Goal: Contribute content

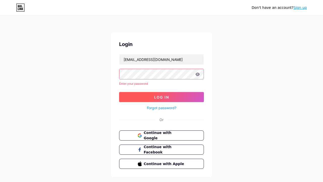
click at [162, 95] on span "Log In" at bounding box center [161, 97] width 15 height 4
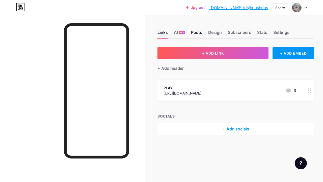
click at [198, 32] on div "Posts" at bounding box center [196, 33] width 11 height 9
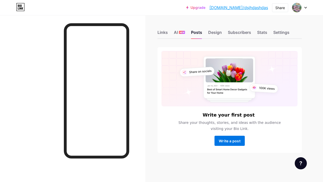
click at [226, 143] on span "Write a post" at bounding box center [230, 141] width 22 height 4
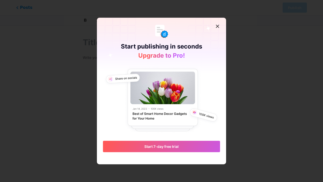
click at [230, 122] on div at bounding box center [161, 91] width 323 height 182
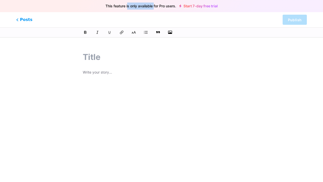
drag, startPoint x: 128, startPoint y: 6, endPoint x: 157, endPoint y: 6, distance: 28.8
click at [157, 6] on span "This feature is only available for Pro users." at bounding box center [141, 6] width 71 height 7
click at [27, 18] on span "Posts" at bounding box center [24, 19] width 18 height 7
